Goal: Navigation & Orientation: Find specific page/section

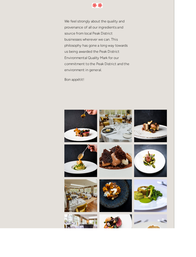
scroll to position [303, 0]
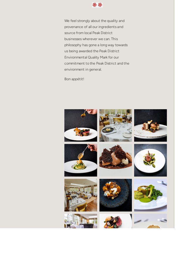
click at [92, 219] on img at bounding box center [99, 220] width 55 height 37
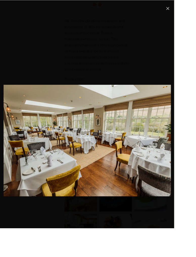
click at [186, 7] on link "Close" at bounding box center [189, 10] width 6 height 6
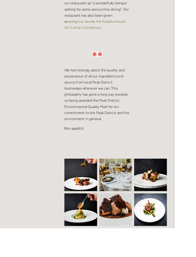
scroll to position [0, 0]
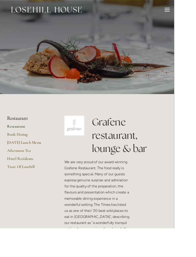
click at [188, 12] on div at bounding box center [188, 12] width 6 height 1
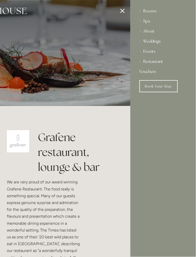
click at [150, 30] on div "About" at bounding box center [162, 31] width 47 height 10
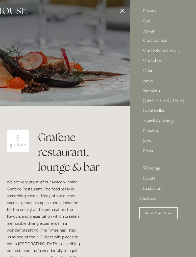
click at [174, 49] on link "Our Hotel & History" at bounding box center [162, 51] width 39 height 6
